Goal: Find specific page/section: Find specific page/section

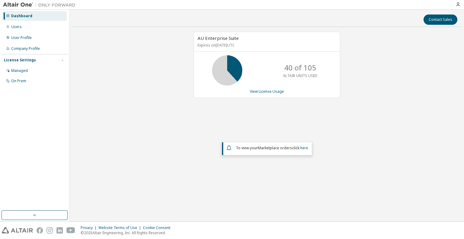
click at [356, 117] on div "AU Enterprise Suite Expires on [DATE] UTC 40 of 105 ALTAIR UNITS USED View Lice…" at bounding box center [266, 109] width 388 height 155
